Goal: Find specific page/section: Find specific page/section

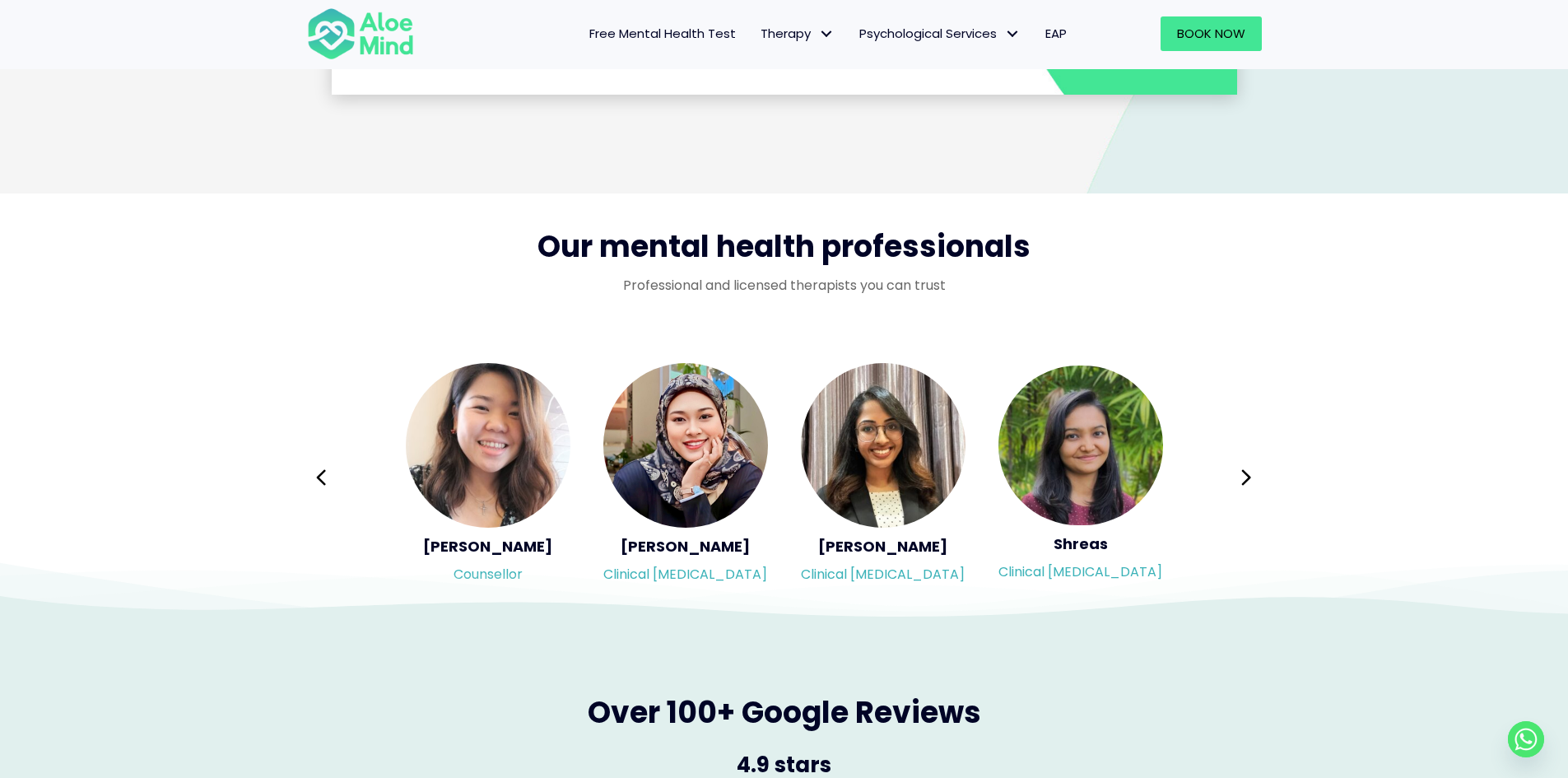
scroll to position [2636, 0]
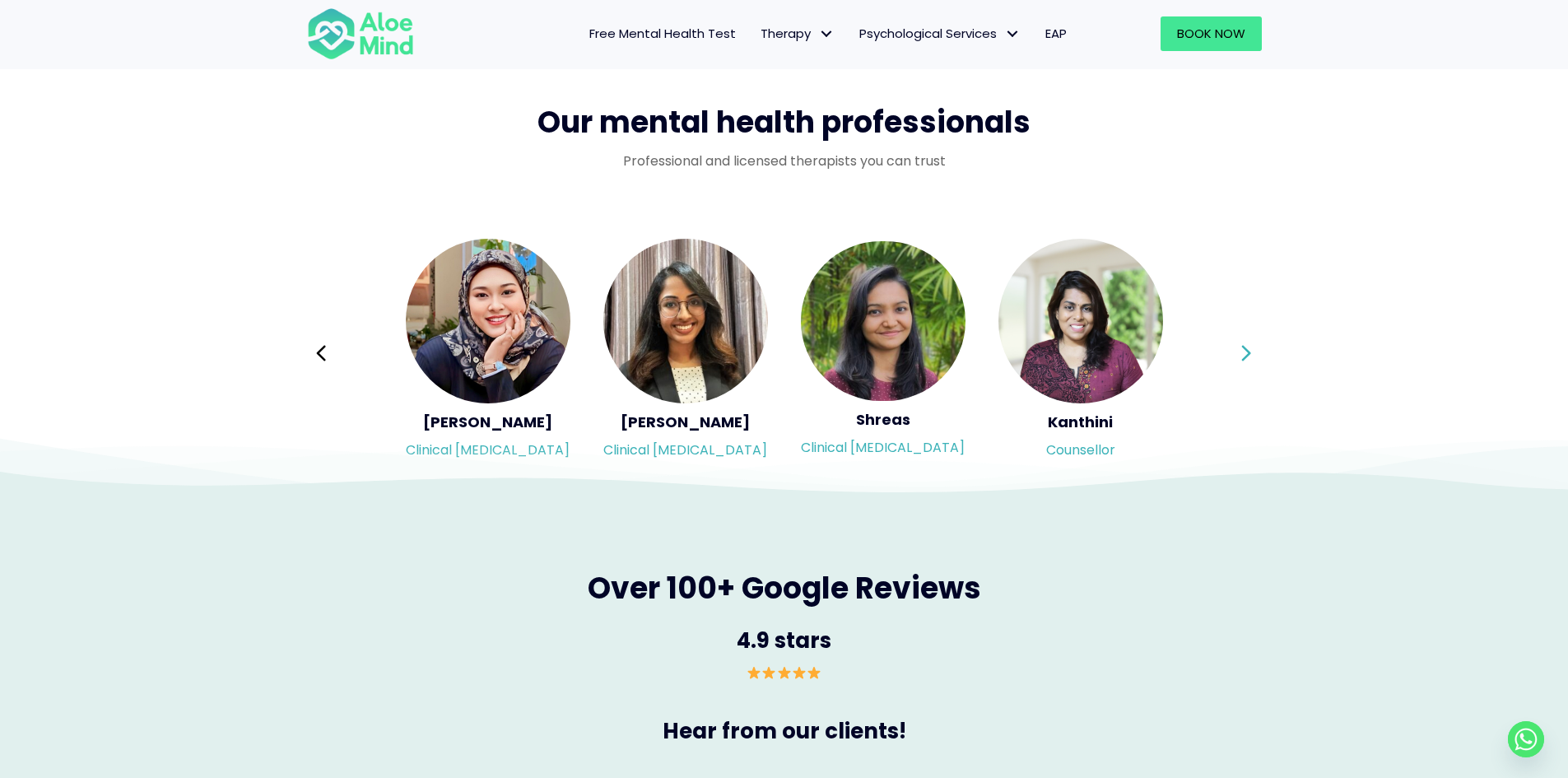
click at [1249, 347] on icon at bounding box center [1246, 353] width 11 height 32
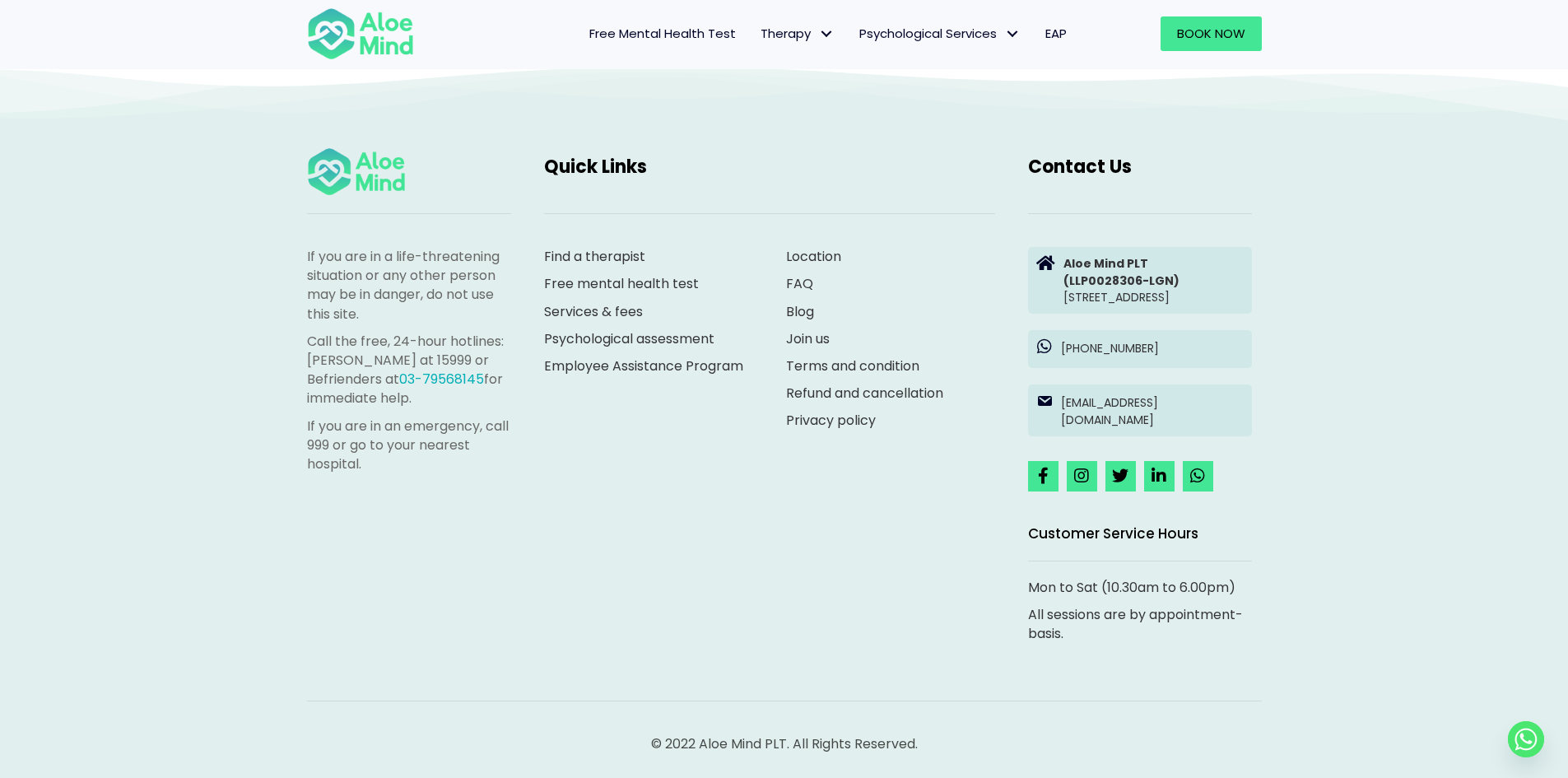
scroll to position [4529, 0]
click at [379, 44] on img at bounding box center [361, 33] width 107 height 54
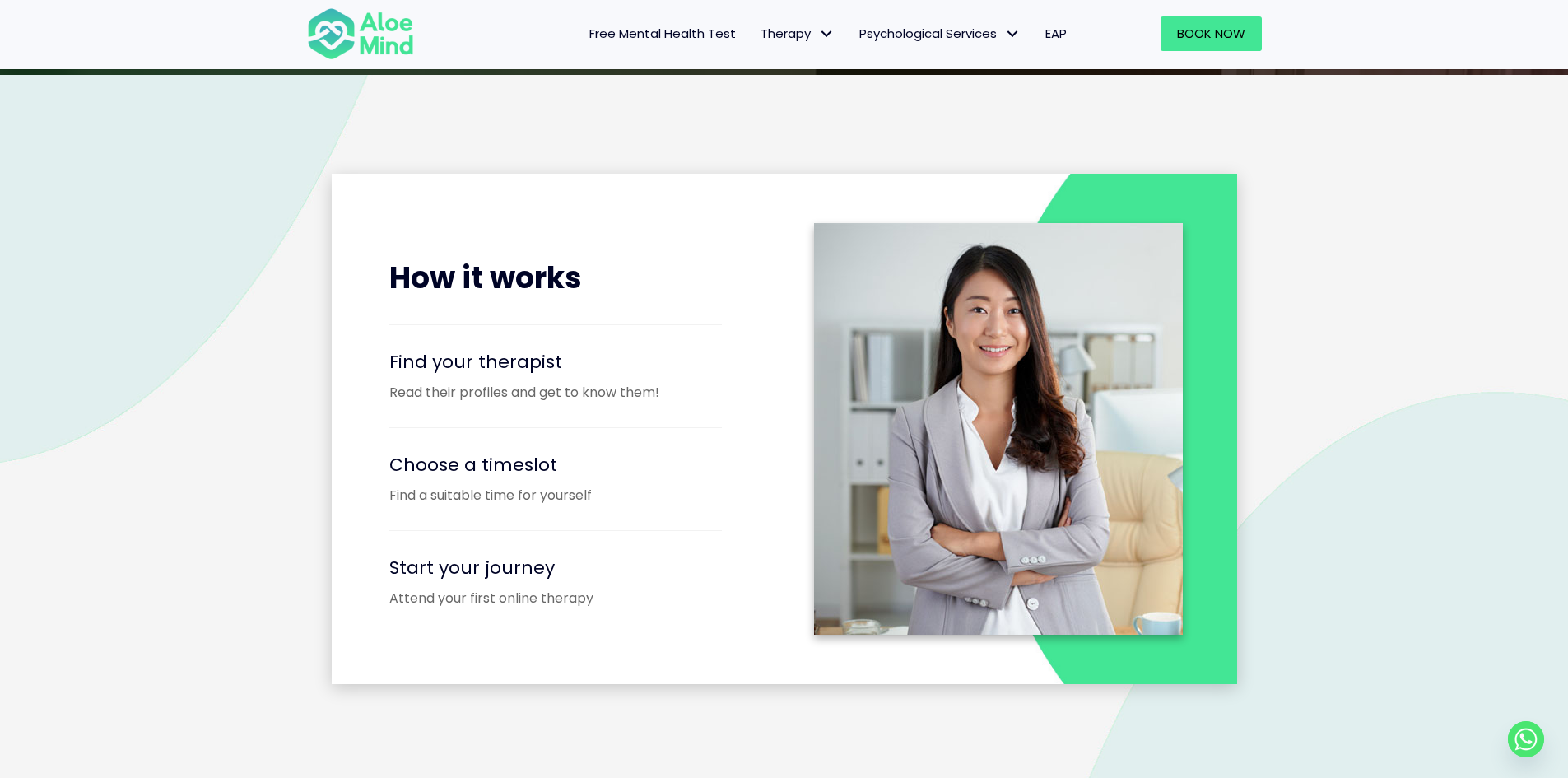
scroll to position [2389, 0]
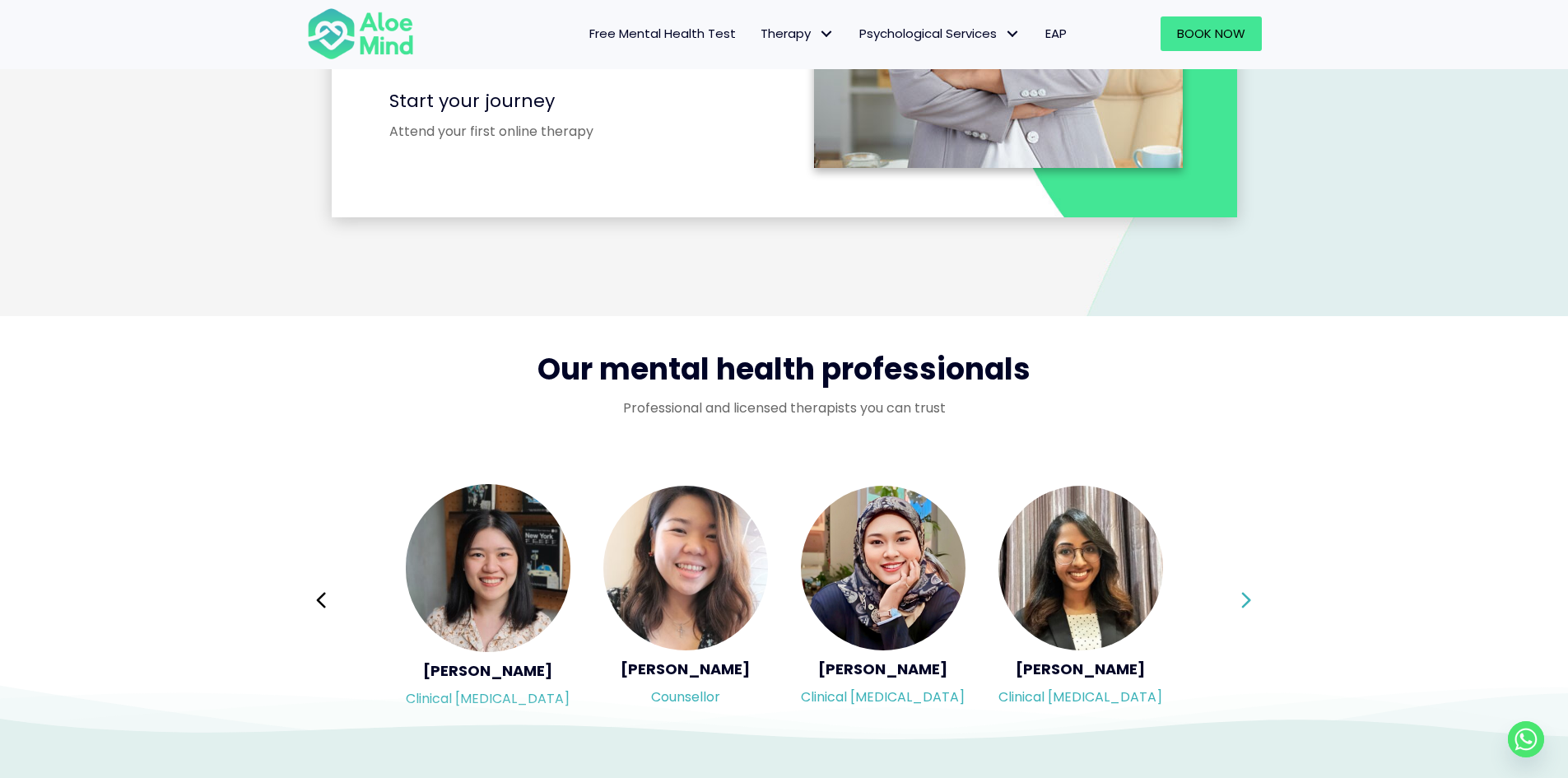
click at [1250, 594] on icon at bounding box center [1246, 600] width 11 height 32
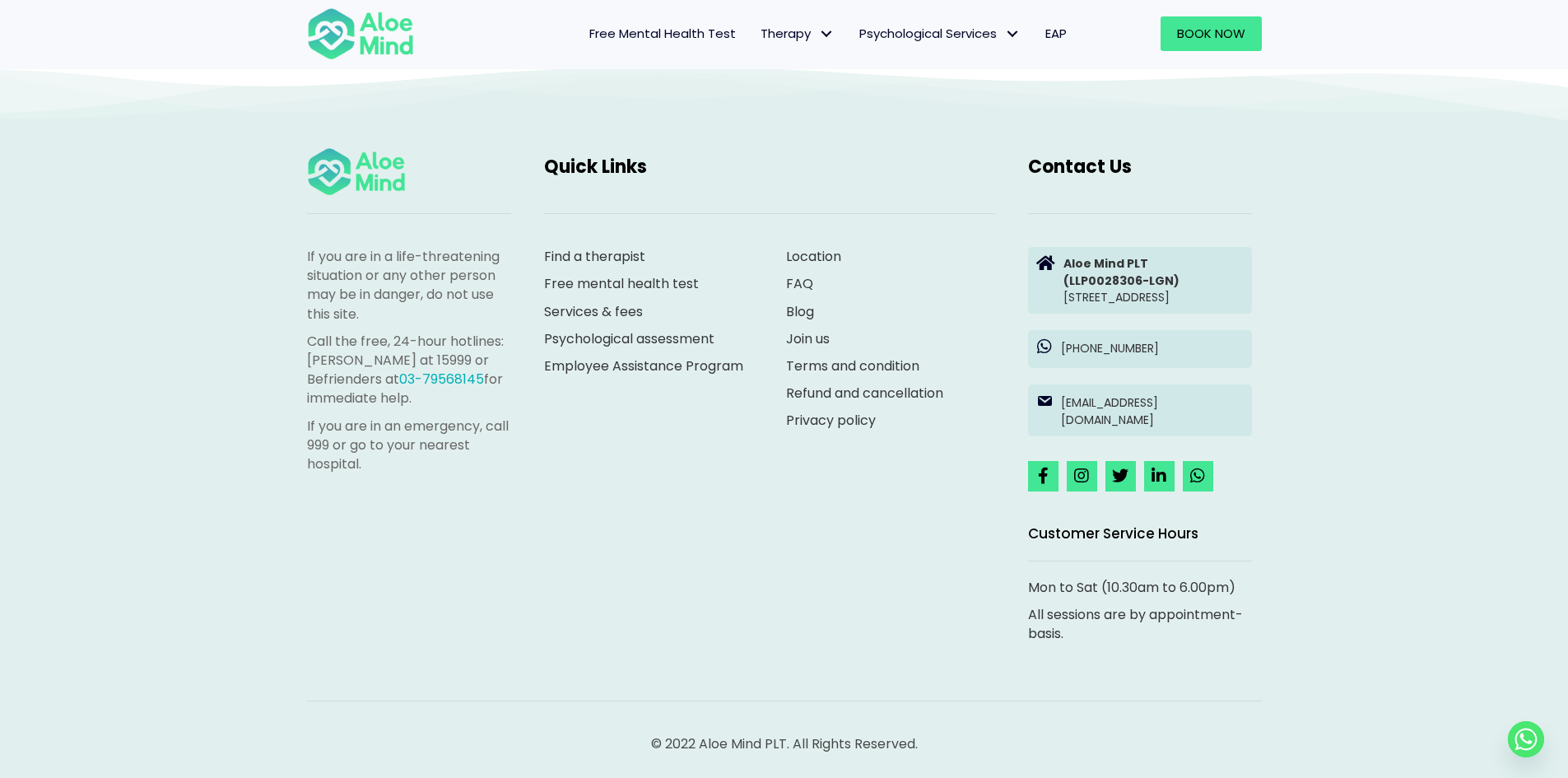
scroll to position [4529, 0]
click at [813, 329] on link "Join us" at bounding box center [808, 338] width 44 height 19
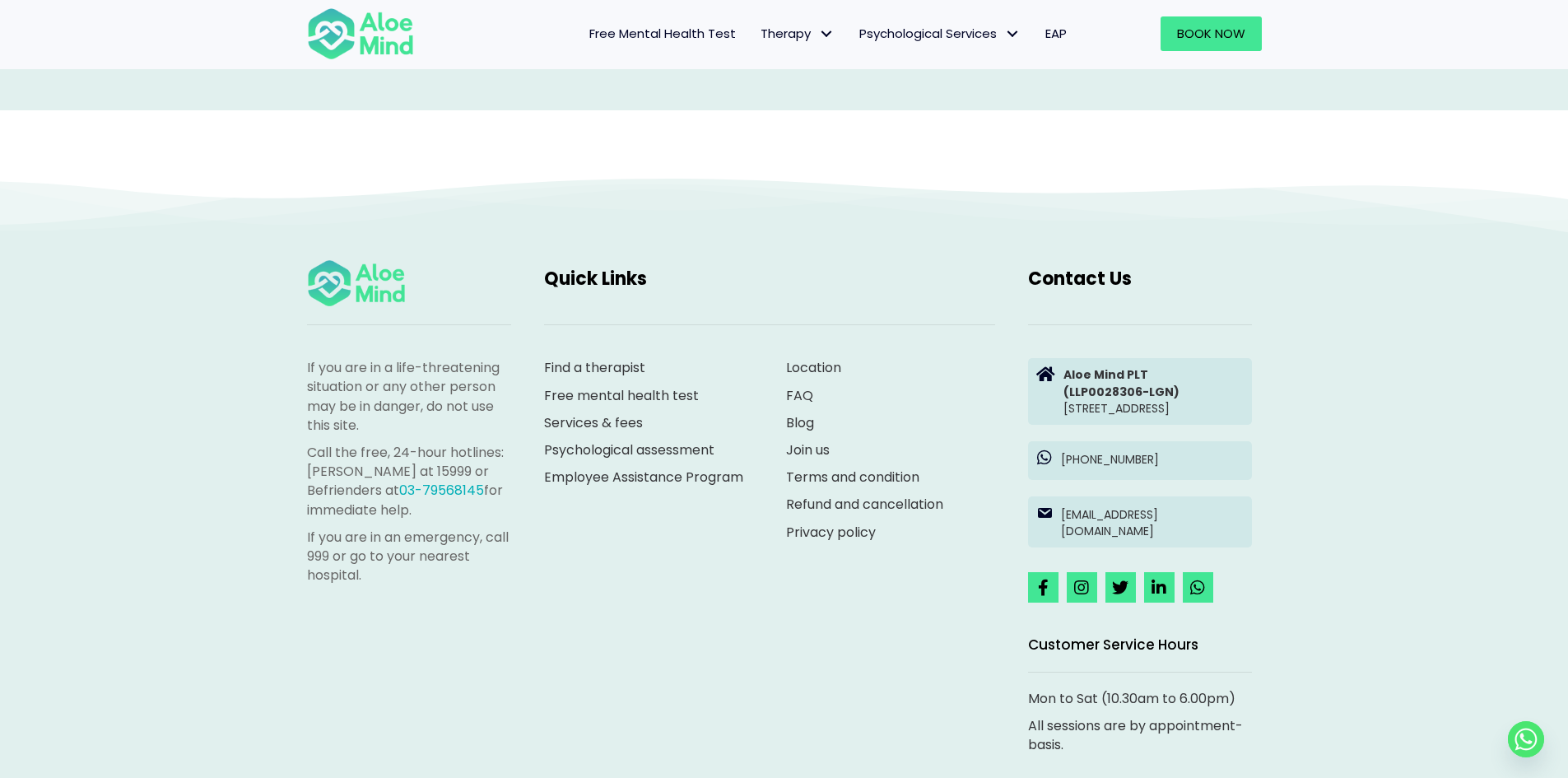
scroll to position [2882, 0]
